Goal: Information Seeking & Learning: Learn about a topic

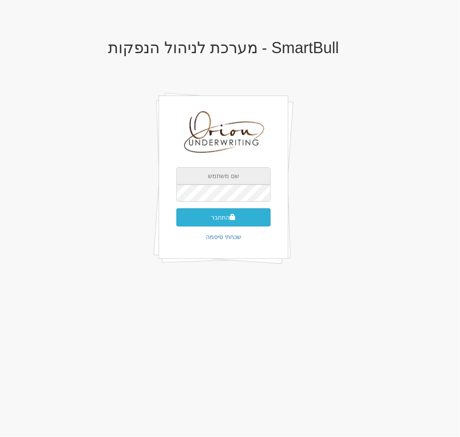
type input "[EMAIL_ADDRESS][DOMAIN_NAME]"
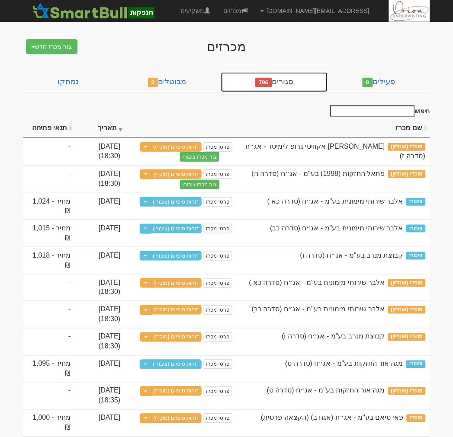
click at [296, 82] on link "סגורים 796" at bounding box center [274, 82] width 107 height 21
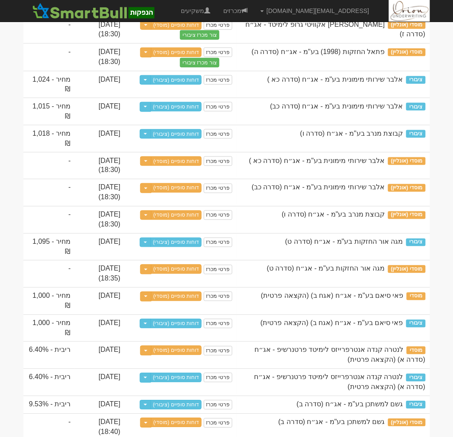
scroll to position [144, 0]
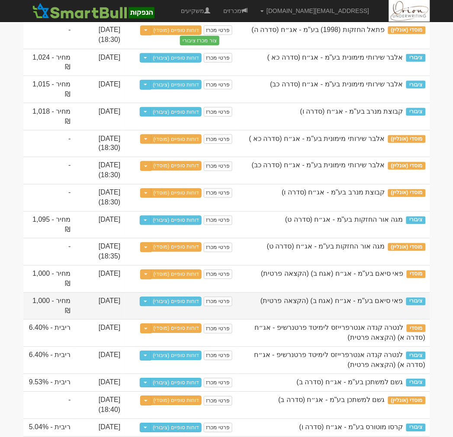
drag, startPoint x: 399, startPoint y: 302, endPoint x: 256, endPoint y: 298, distance: 143.7
click at [256, 298] on div "פאי סיאם בע"מ - אג״ח (אגח ב) (הקצאה פרטית)" at bounding box center [333, 302] width 185 height 10
click at [304, 303] on span "פאי סיאם בע"מ - אג״ח (אגח ב) (הקצאה פרטית)" at bounding box center [331, 301] width 143 height 7
click at [270, 301] on div "פאי סיאם בע"מ - אג״ח (אגח ב) (הקצאה פרטית)" at bounding box center [333, 302] width 185 height 10
drag, startPoint x: 400, startPoint y: 302, endPoint x: 310, endPoint y: 302, distance: 90.0
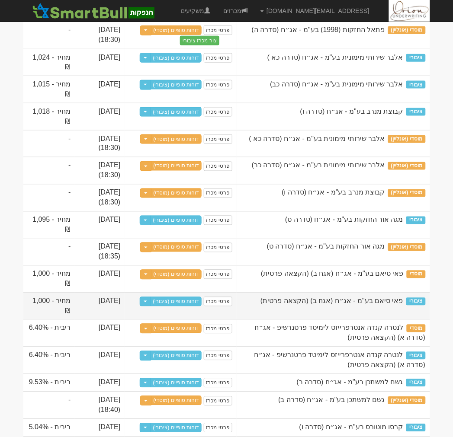
click at [310, 302] on span "פאי סיאם בע"מ - אג״ח (אגח ב) (הקצאה פרטית)" at bounding box center [331, 301] width 143 height 7
click at [334, 304] on span "פאי סיאם בע"מ - אג״ח (אגח ב) (הקצאה פרטית)" at bounding box center [331, 301] width 143 height 7
drag, startPoint x: 56, startPoint y: 300, endPoint x: 65, endPoint y: 318, distance: 19.9
click at [65, 318] on td "מחיר - 1,000 ₪" at bounding box center [49, 306] width 52 height 27
click at [77, 306] on td "[DATE]" at bounding box center [100, 306] width 50 height 27
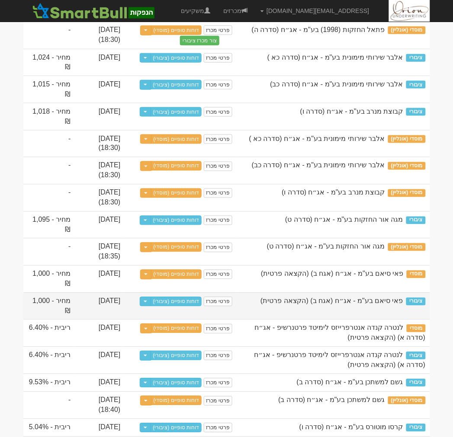
drag, startPoint x: 111, startPoint y: 303, endPoint x: 86, endPoint y: 303, distance: 25.5
click at [86, 303] on td "[DATE]" at bounding box center [100, 306] width 50 height 27
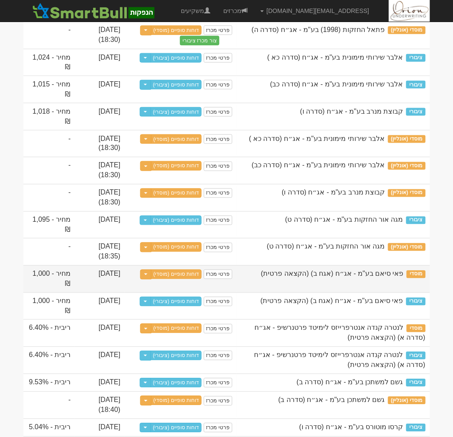
drag, startPoint x: 403, startPoint y: 276, endPoint x: 29, endPoint y: 271, distance: 373.8
click at [29, 271] on tr "מוסדי פאי סיאם בע"מ - אג״ח (אגח ב) (הקצאה פרטית) פרטי מכרז דוחות סופיים (מוסדי)…" at bounding box center [226, 279] width 407 height 27
click at [102, 274] on td "[DATE]" at bounding box center [100, 279] width 50 height 27
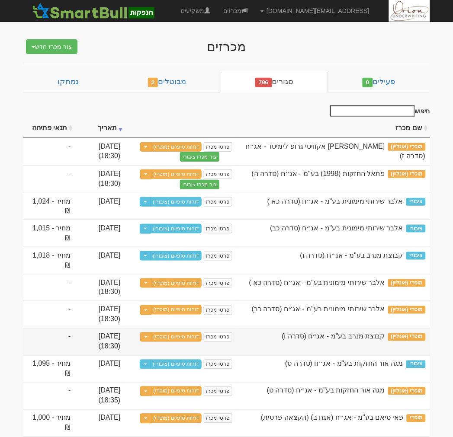
scroll to position [48, 0]
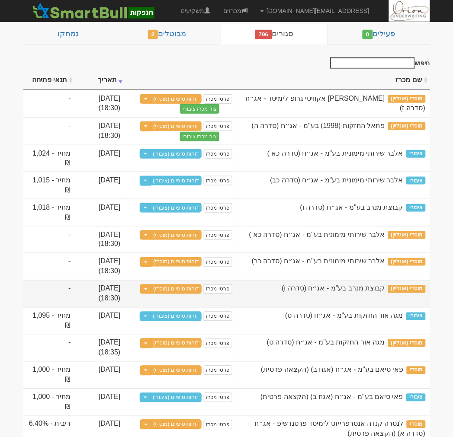
drag, startPoint x: 337, startPoint y: 290, endPoint x: 385, endPoint y: 287, distance: 48.1
click at [385, 287] on span "קבוצת מנרב בע"מ - אג״ח (סדרה ו)" at bounding box center [333, 288] width 103 height 7
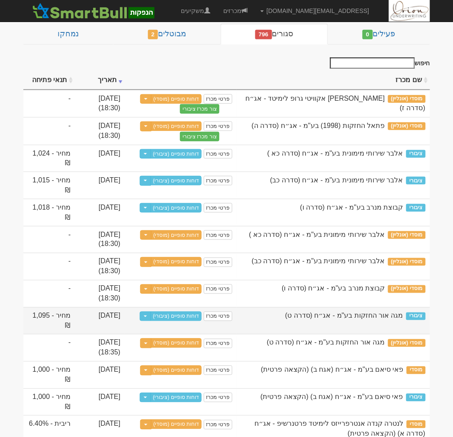
copy span "קבוצת מנרב בע"מ"
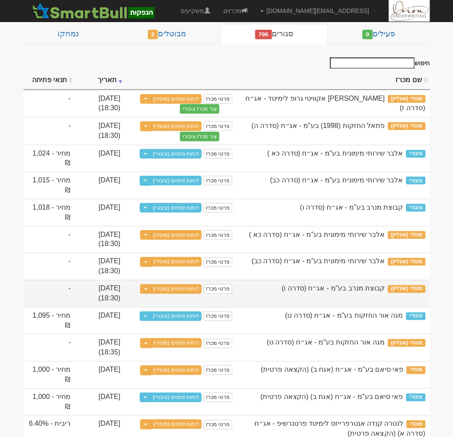
click at [353, 289] on span "קבוצת מנרב בע"מ - אג״ח (סדרה ו)" at bounding box center [333, 288] width 103 height 7
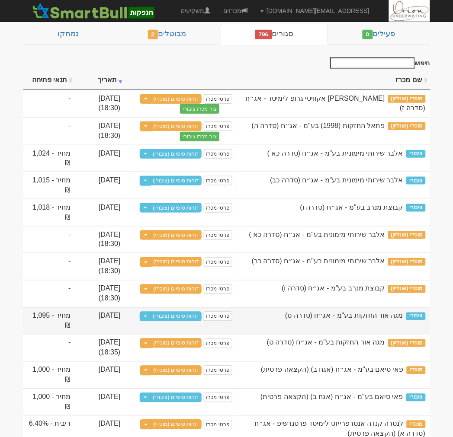
scroll to position [0, 0]
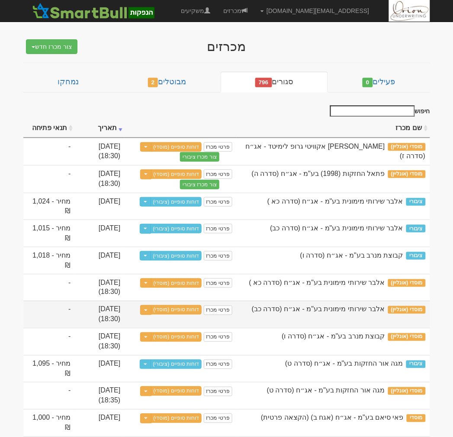
drag, startPoint x: 340, startPoint y: 311, endPoint x: 303, endPoint y: 311, distance: 36.8
click at [303, 311] on span "אלבר שירותי מימונית בע"מ - אג״ח (סדרה כב)" at bounding box center [318, 309] width 133 height 7
click at [363, 310] on span "אלבר שירותי מימונית בע"מ - אג״ח (סדרה כב)" at bounding box center [318, 309] width 133 height 7
click at [316, 310] on span "אלבר שירותי מימונית בע"מ - אג״ח (סדרה כב)" at bounding box center [318, 309] width 133 height 7
drag, startPoint x: 384, startPoint y: 309, endPoint x: 313, endPoint y: 311, distance: 71.4
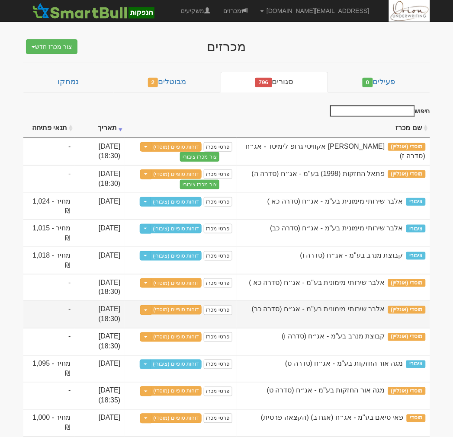
click at [313, 311] on span "אלבר שירותי מימונית בע"מ - אג״ח (סדרה כב)" at bounding box center [318, 309] width 133 height 7
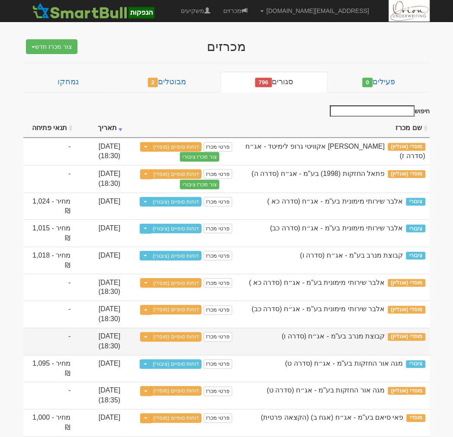
copy span "אלבר שירותי מימונית בע"מ"
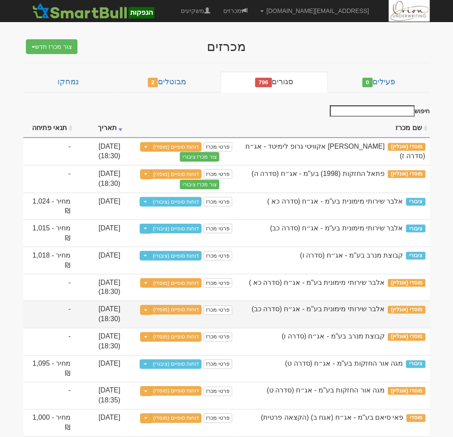
click at [368, 311] on span "אלבר שירותי מימונית בע"מ - אג״ח (סדרה כב)" at bounding box center [318, 309] width 133 height 7
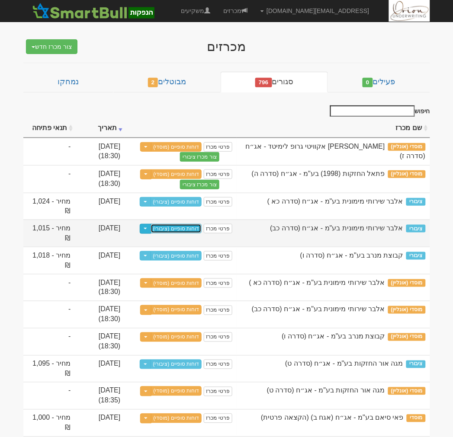
drag, startPoint x: 153, startPoint y: 224, endPoint x: 174, endPoint y: 230, distance: 21.6
click at [174, 230] on link "דוחות סופיים (ציבורי)" at bounding box center [176, 229] width 51 height 10
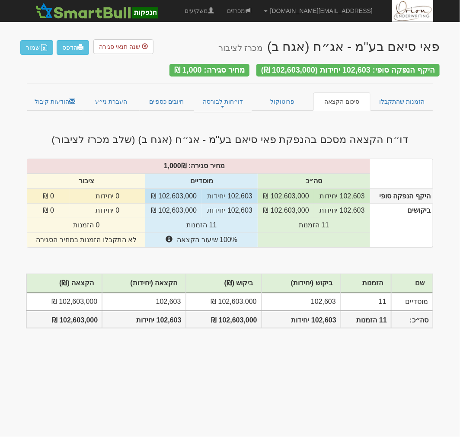
drag, startPoint x: 269, startPoint y: 189, endPoint x: 322, endPoint y: 192, distance: 52.8
click at [322, 192] on tr "היקף הנפקה סופי 102,603 יחידות 102,603,000 ₪ 102,603 יחידות 102,603,000 ₪ 0 יחי…" at bounding box center [230, 196] width 406 height 15
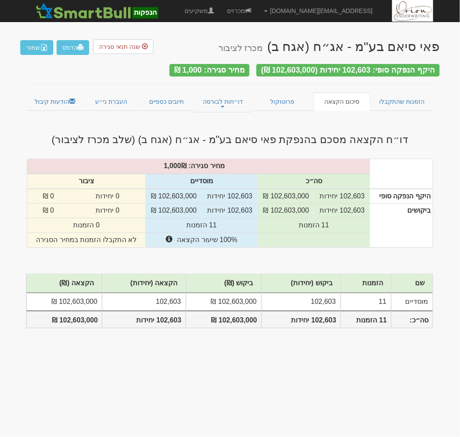
copy tr "102,603 יחידות 102,603,000"
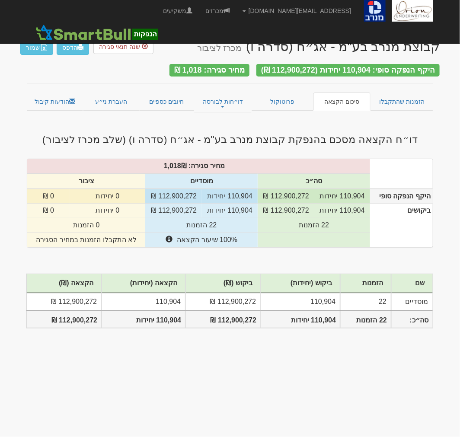
drag, startPoint x: 270, startPoint y: 189, endPoint x: 308, endPoint y: 187, distance: 38.1
click at [308, 189] on td "112,900,272 ₪" at bounding box center [286, 196] width 57 height 15
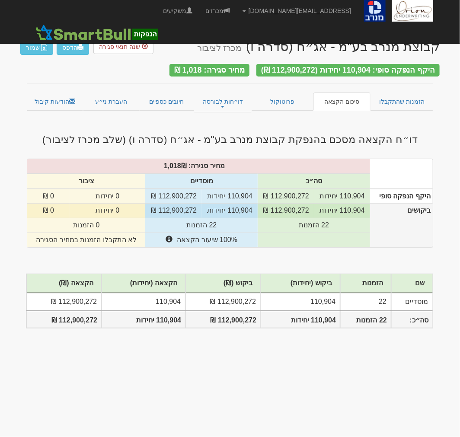
copy td "112,900,272"
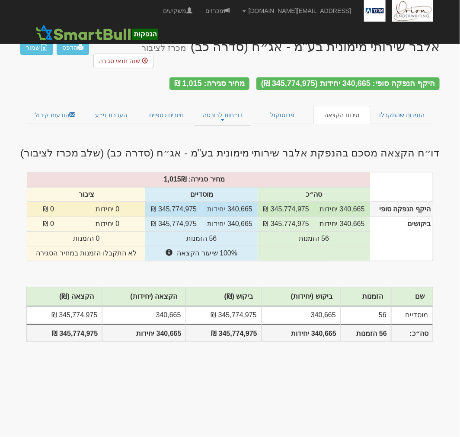
drag, startPoint x: 270, startPoint y: 188, endPoint x: 307, endPoint y: 192, distance: 37.0
click at [307, 202] on td "345,774,975 ₪" at bounding box center [286, 209] width 57 height 15
copy td "345,774,975"
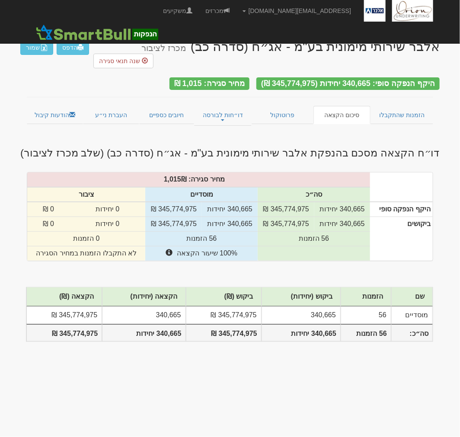
drag, startPoint x: 0, startPoint y: 0, endPoint x: 253, endPoint y: 114, distance: 277.1
click at [253, 114] on div "אלבר שירותי מימונית בע"מ - אג״ח (סדרה כב) מכרז לציבור הדפס שמור שנה תנאי סגירה …" at bounding box center [230, 195] width 420 height 329
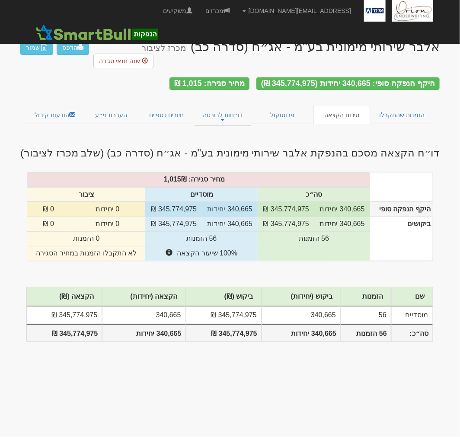
drag, startPoint x: 269, startPoint y: 190, endPoint x: 308, endPoint y: 191, distance: 38.5
click at [308, 202] on td "345,774,975 ₪" at bounding box center [286, 209] width 57 height 15
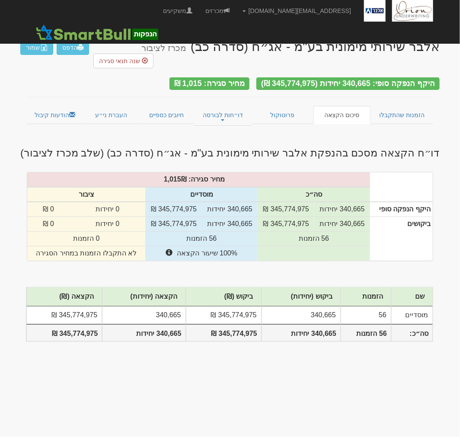
copy td "345,774,975"
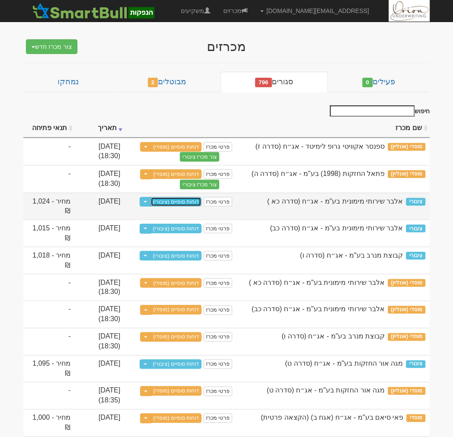
drag, startPoint x: 151, startPoint y: 200, endPoint x: 185, endPoint y: 197, distance: 34.3
click at [185, 197] on link "דוחות סופיים (ציבורי)" at bounding box center [176, 202] width 51 height 10
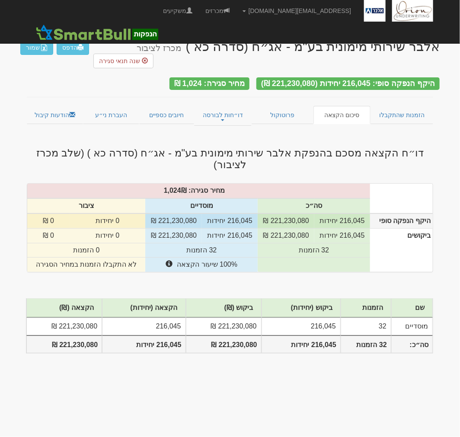
drag, startPoint x: 0, startPoint y: 0, endPoint x: 300, endPoint y: 187, distance: 353.9
click at [312, 214] on td "221,230,080 ₪" at bounding box center [286, 221] width 57 height 15
drag, startPoint x: 270, startPoint y: 191, endPoint x: 309, endPoint y: 188, distance: 39.1
click at [309, 214] on td "221,230,080 ₪" at bounding box center [286, 221] width 57 height 15
copy td "221,230,080"
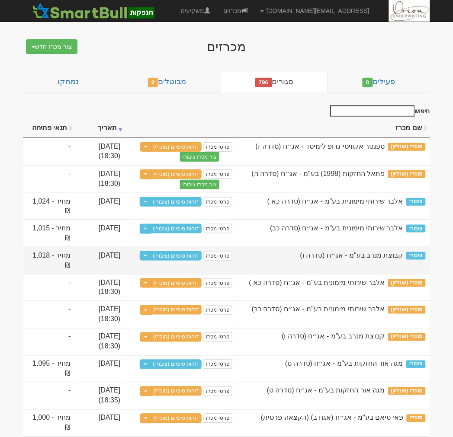
drag, startPoint x: 355, startPoint y: 256, endPoint x: 399, endPoint y: 255, distance: 44.1
click at [399, 255] on span "קבוצת מנרב בע"מ - אג״ח (סדרה ו)" at bounding box center [351, 255] width 103 height 7
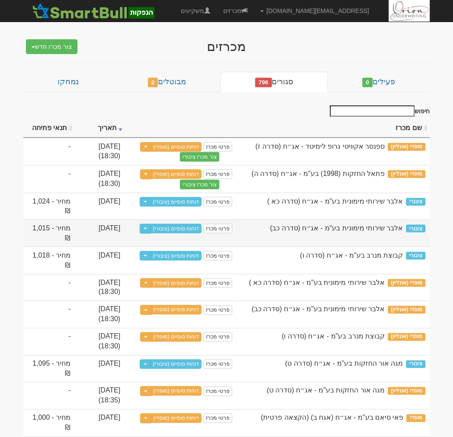
click at [336, 226] on span "אלבר שירותי מימונית בע"מ - אג״ח (סדרה כב)" at bounding box center [336, 228] width 133 height 7
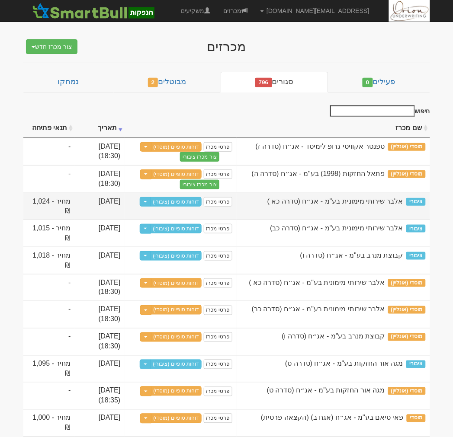
click at [340, 197] on div "אלבר שירותי מימונית בע"מ - אג״ח (סדרה כא )" at bounding box center [333, 202] width 185 height 10
click at [340, 198] on span "אלבר שירותי מימונית בע"מ - אג״ח (סדרה כא )" at bounding box center [335, 201] width 136 height 7
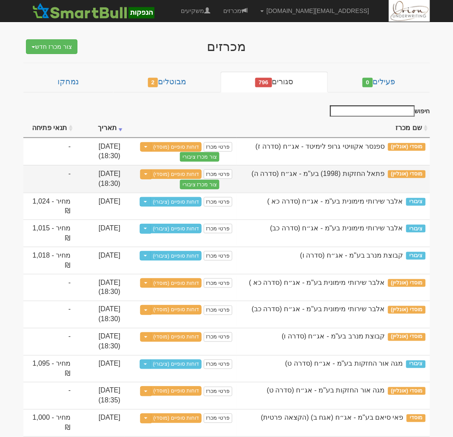
drag, startPoint x: 311, startPoint y: 174, endPoint x: 386, endPoint y: 170, distance: 75.4
click at [385, 170] on span "פתאל החזקות (1998) בע"מ - אג״ח (סדרה ה)" at bounding box center [318, 173] width 133 height 7
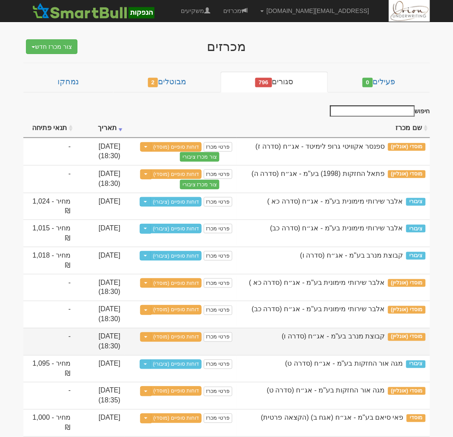
copy span "פתאל החזקות (1998) בע"מ"
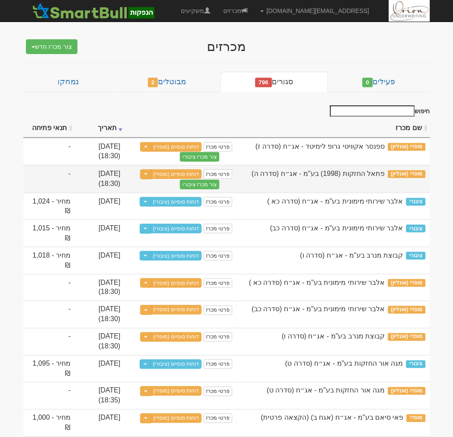
click at [378, 172] on span "פתאל החזקות (1998) בע"מ - אג״ח (סדרה ה)" at bounding box center [318, 173] width 133 height 7
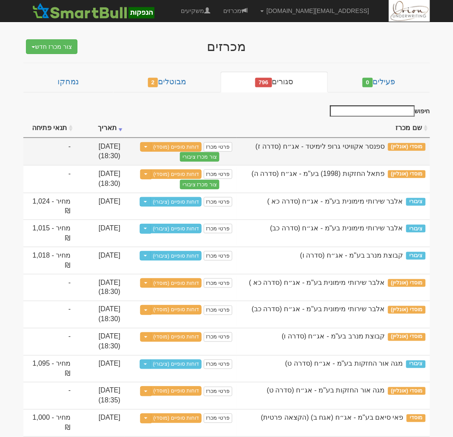
drag, startPoint x: 385, startPoint y: 145, endPoint x: 311, endPoint y: 148, distance: 73.6
click at [311, 148] on span "ספנסר אקוויטי גרופ לימיטד - אג״ח (סדרה ז)" at bounding box center [320, 146] width 129 height 7
copy span "[PERSON_NAME] לימיטד"
click at [367, 143] on span "ספנסר אקוויטי גרופ לימיטד - אג״ח (סדרה ז)" at bounding box center [320, 146] width 129 height 7
